Goal: Check status

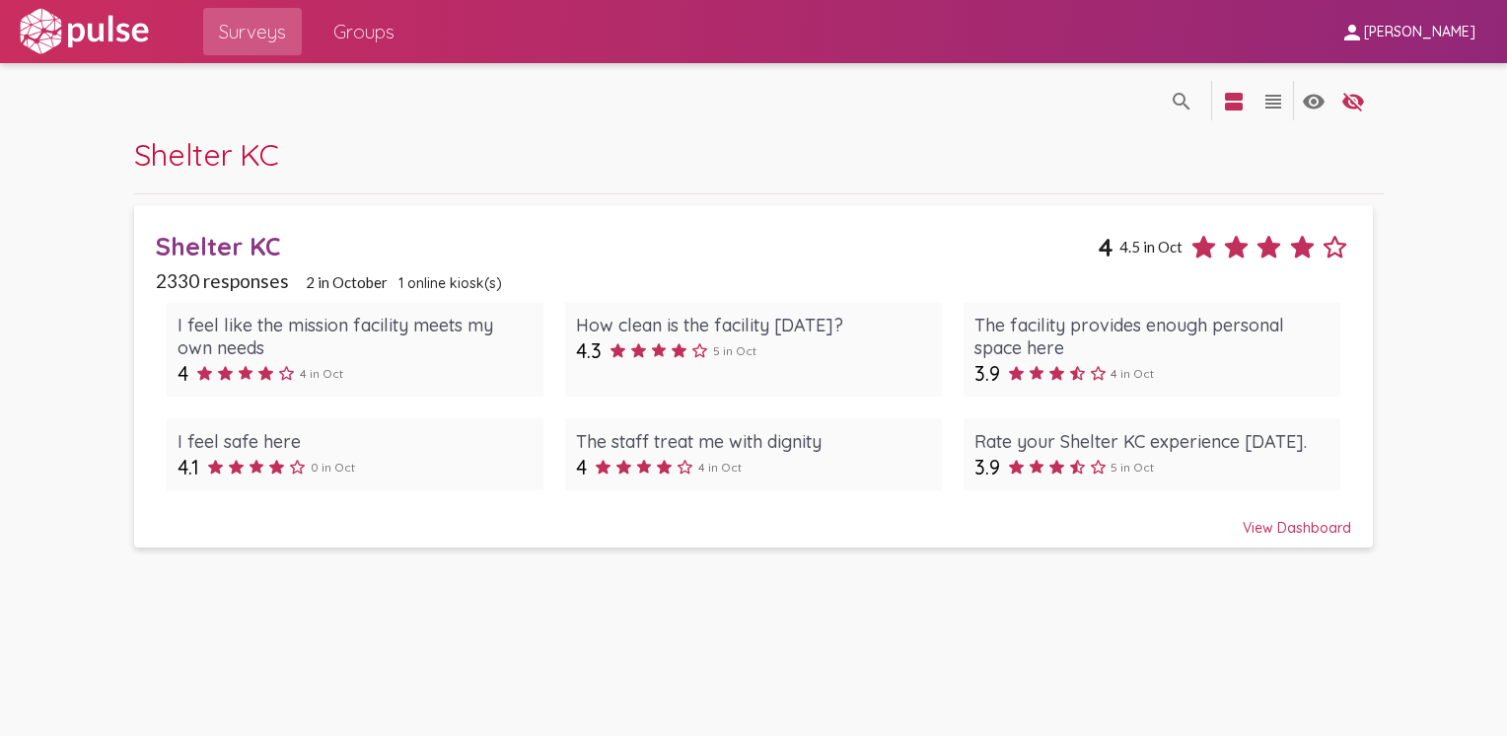
click at [1263, 528] on div "View Dashboard" at bounding box center [754, 519] width 1196 height 36
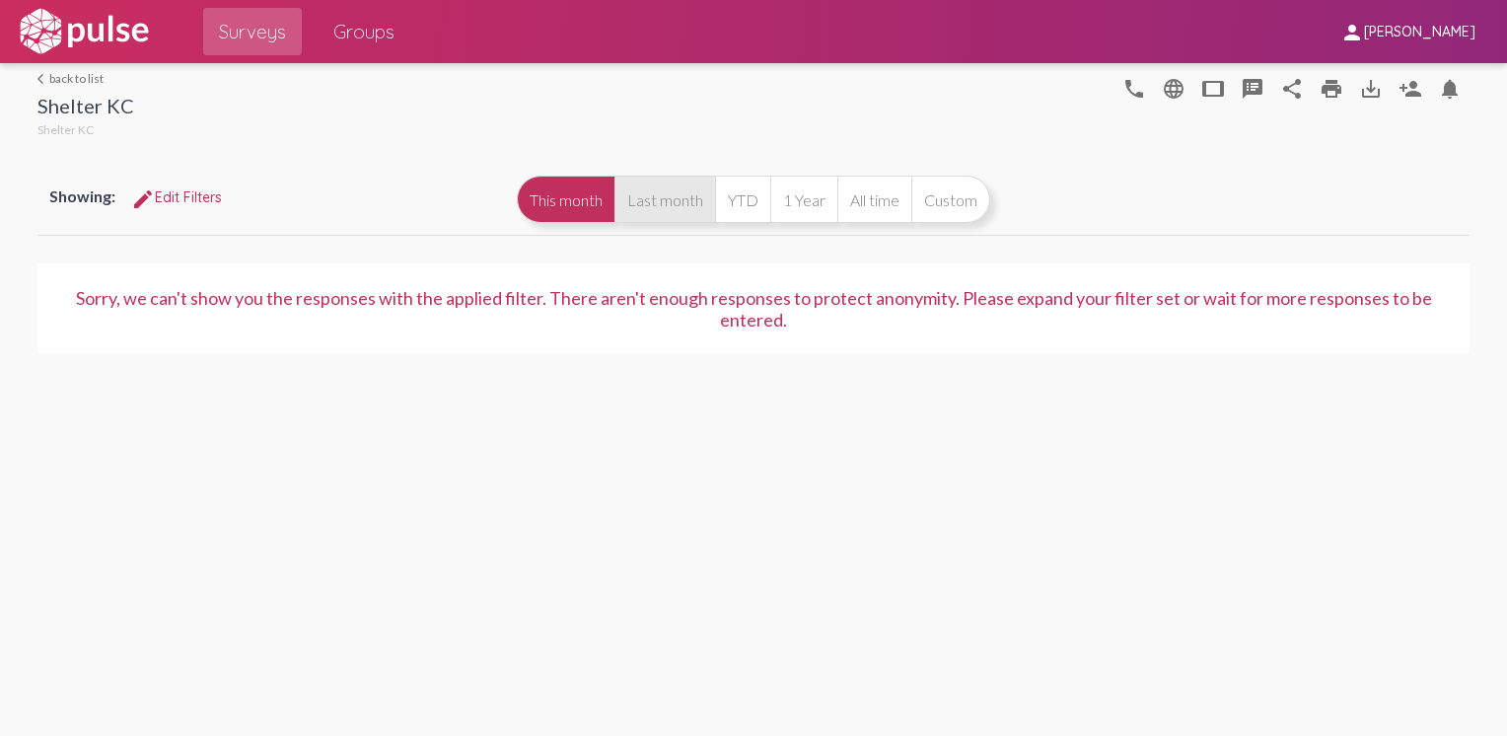
click at [664, 187] on button "Last month" at bounding box center [665, 199] width 101 height 47
